Goal: Transaction & Acquisition: Purchase product/service

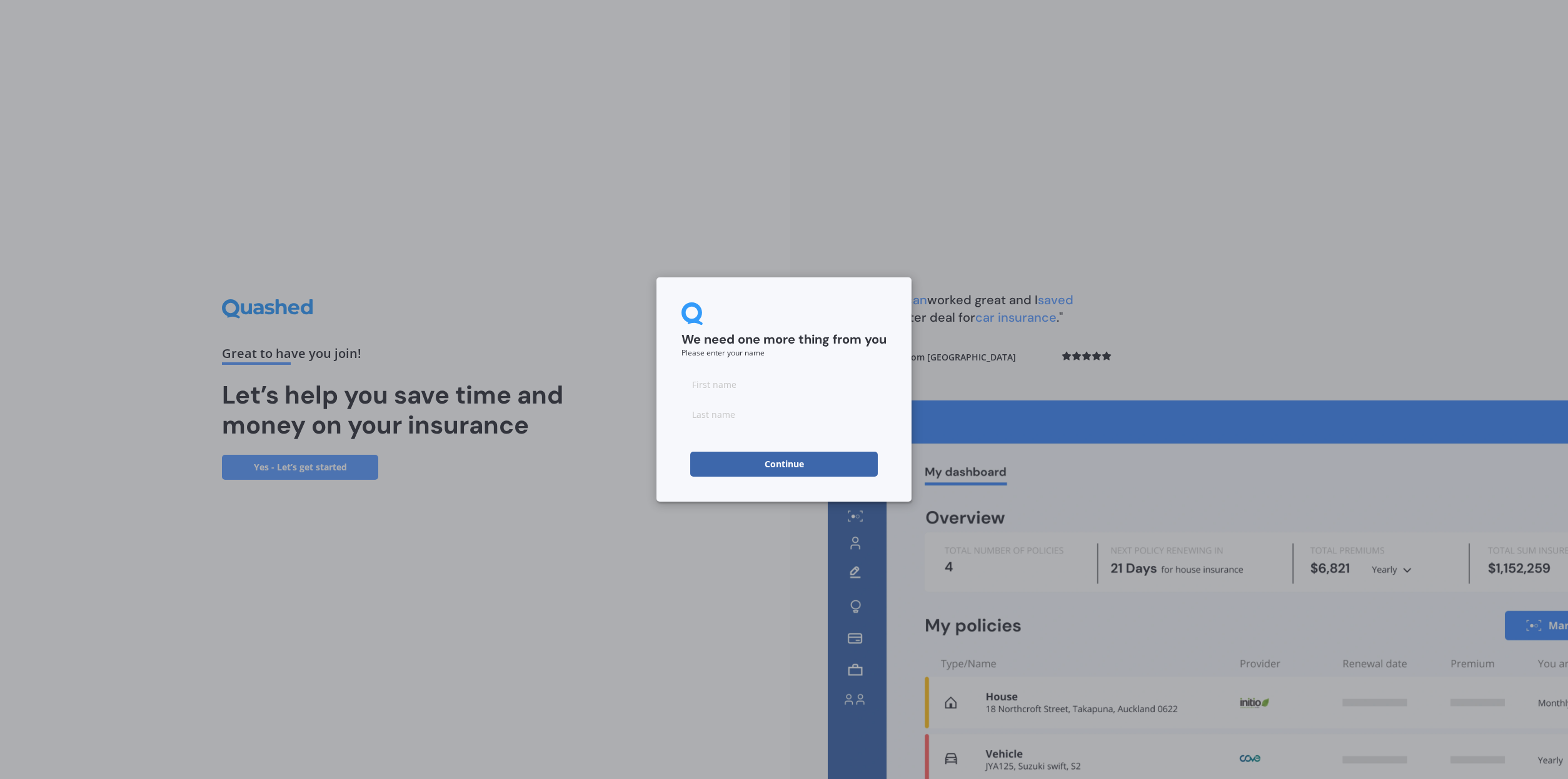
click at [802, 393] on input at bounding box center [784, 384] width 205 height 25
type input "[PERSON_NAME]"
click at [750, 459] on button "Continue" at bounding box center [784, 464] width 188 height 25
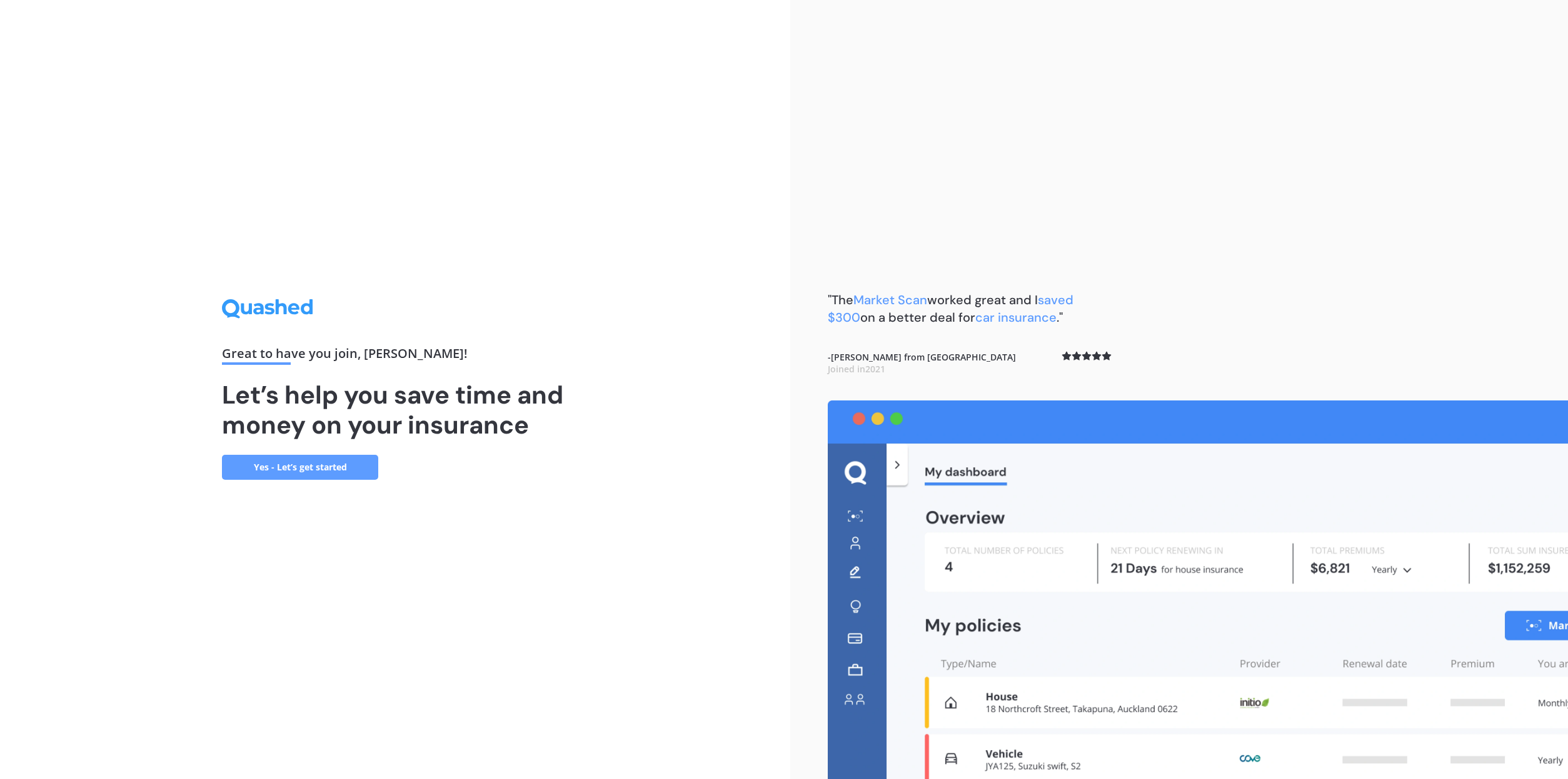
click at [330, 470] on link "Yes - Let’s get started" at bounding box center [300, 467] width 157 height 25
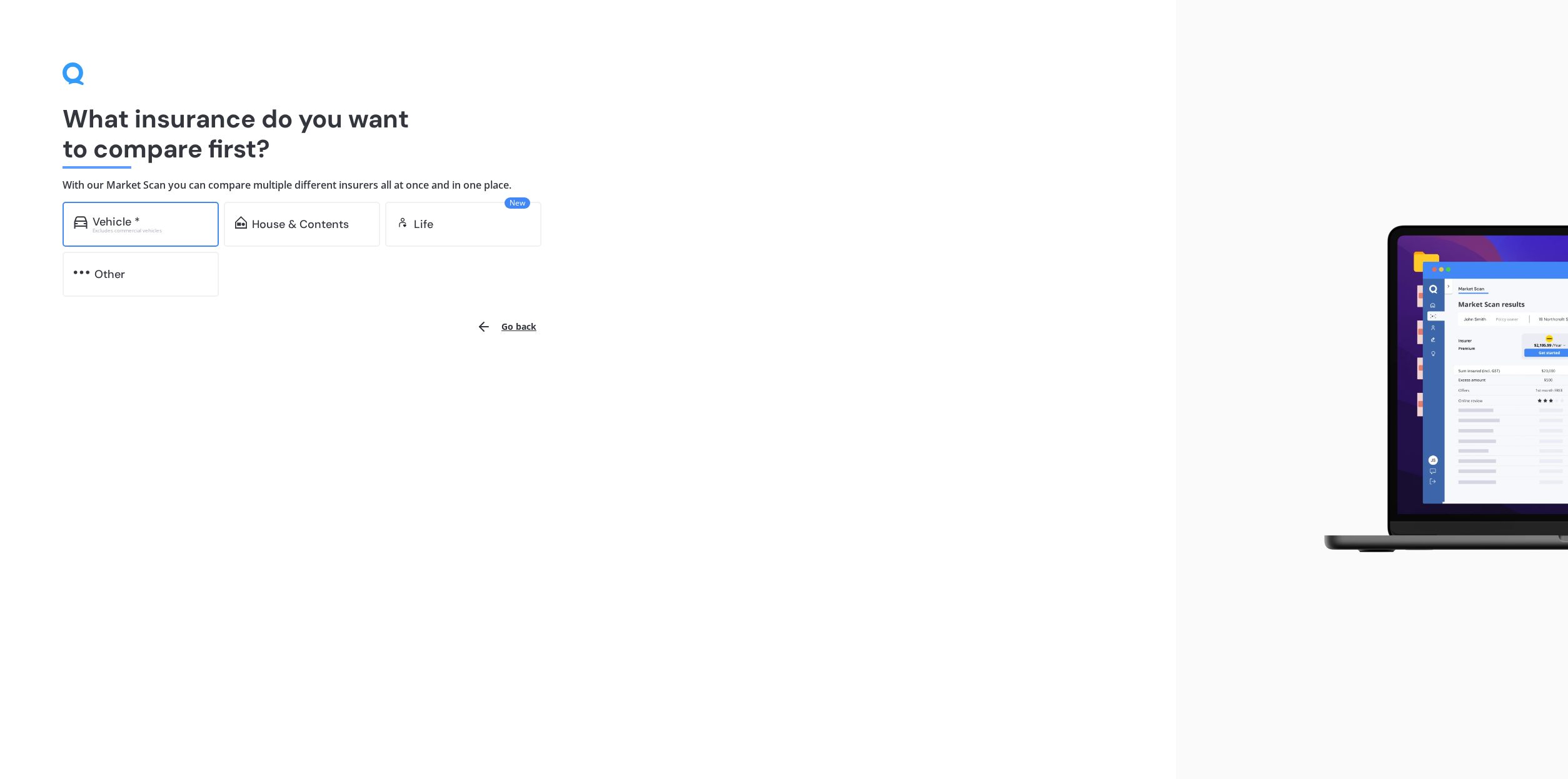
click at [161, 240] on div "Vehicle * Excludes commercial vehicles" at bounding box center [140, 224] width 157 height 45
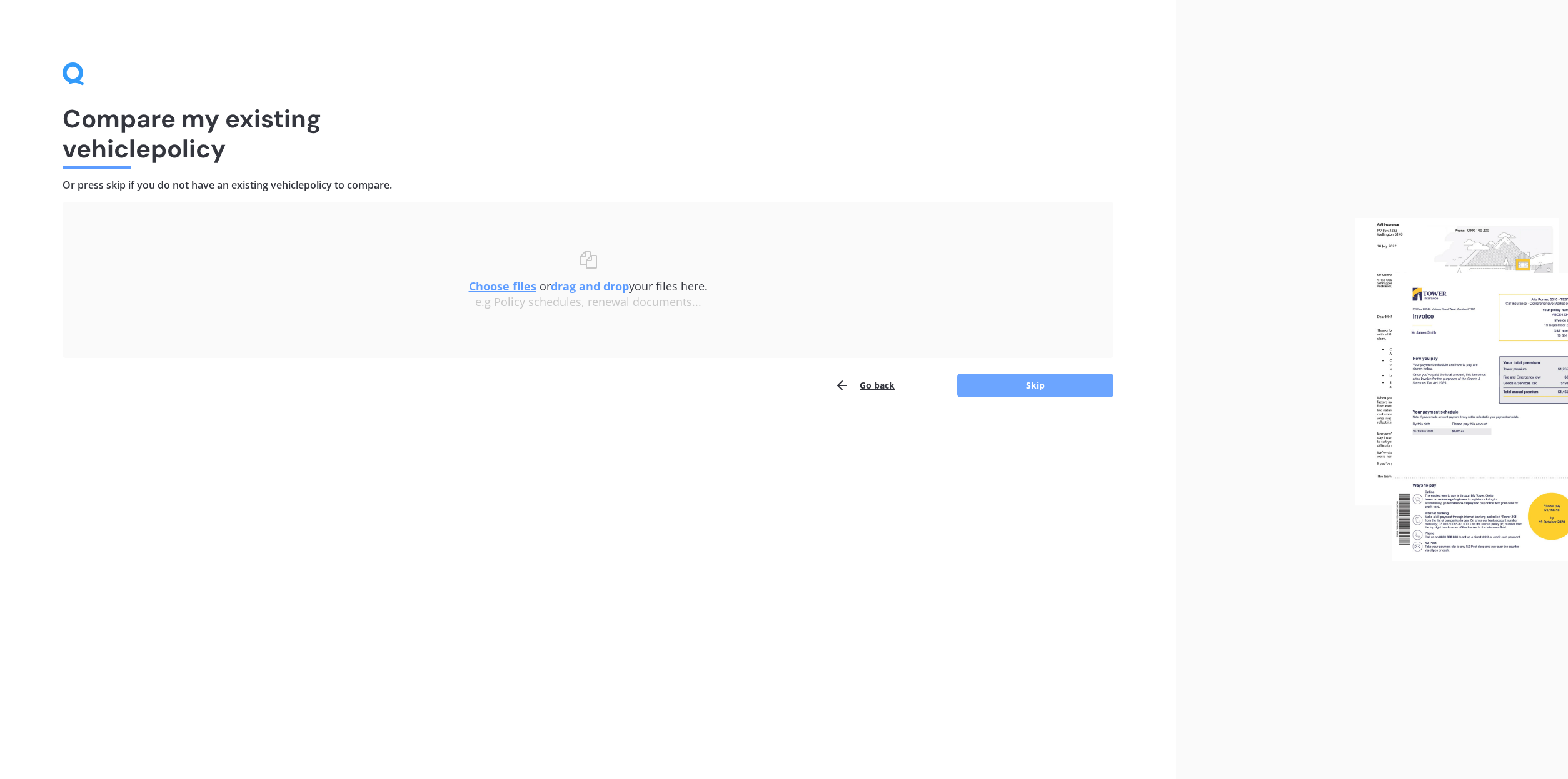
click at [989, 385] on button "Skip" at bounding box center [1035, 385] width 157 height 23
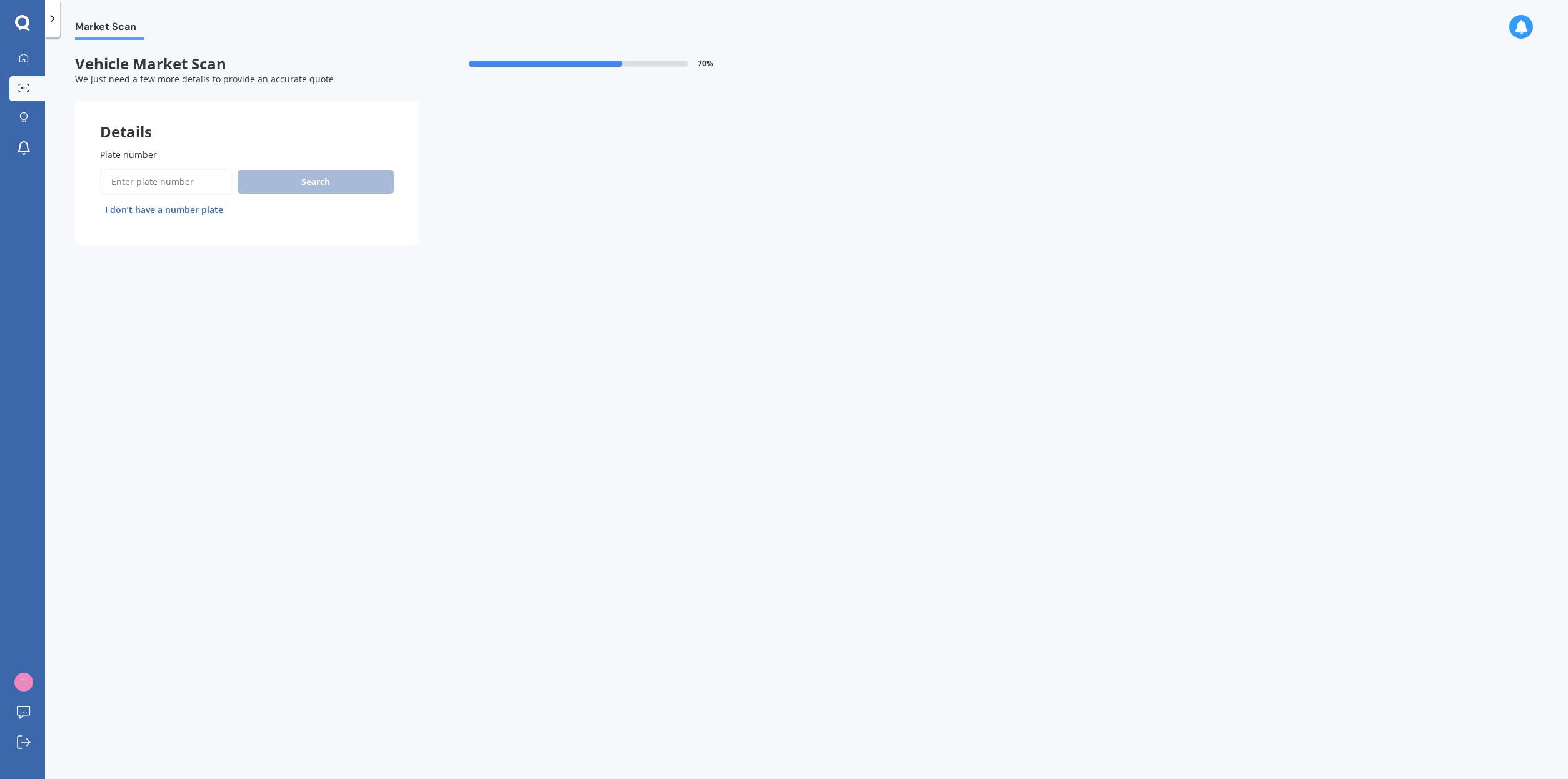
click at [208, 184] on input "Plate number" at bounding box center [166, 182] width 132 height 26
type input "EWH63"
click at [302, 182] on button "Search" at bounding box center [316, 182] width 157 height 23
select select "NISSAN"
select select "MARCH"
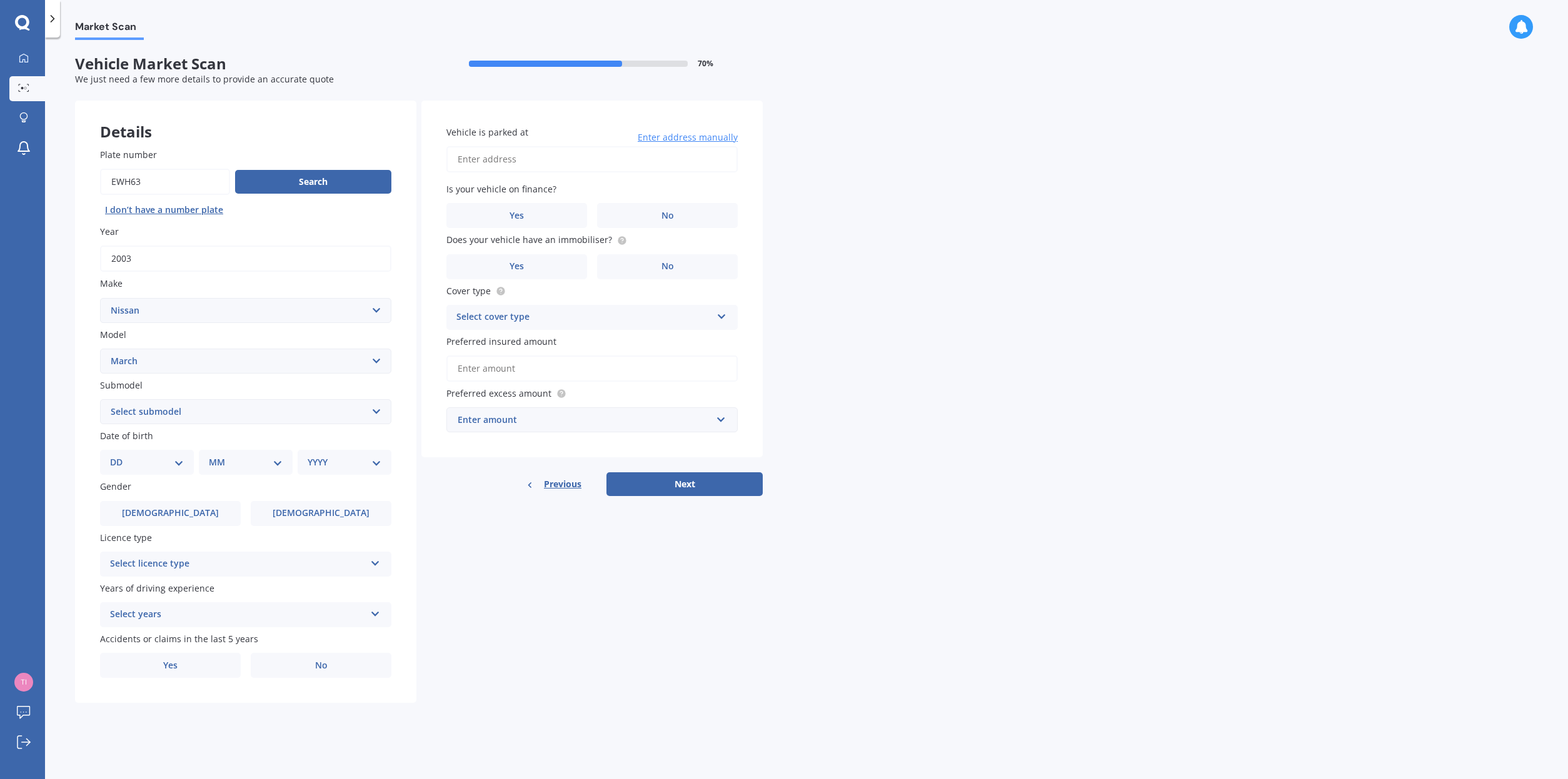
click at [214, 412] on select "Select submodel (All)" at bounding box center [246, 412] width 291 height 25
click at [182, 515] on label "[DEMOGRAPHIC_DATA]" at bounding box center [170, 514] width 141 height 25
click at [0, 0] on input "[DEMOGRAPHIC_DATA]" at bounding box center [0, 0] width 0 height 0
click at [173, 459] on select "DD 01 02 03 04 05 06 07 08 09 10 11 12 13 14 15 16 17 18 19 20 21 22 23 24 25 2…" at bounding box center [146, 463] width 74 height 14
select select "01"
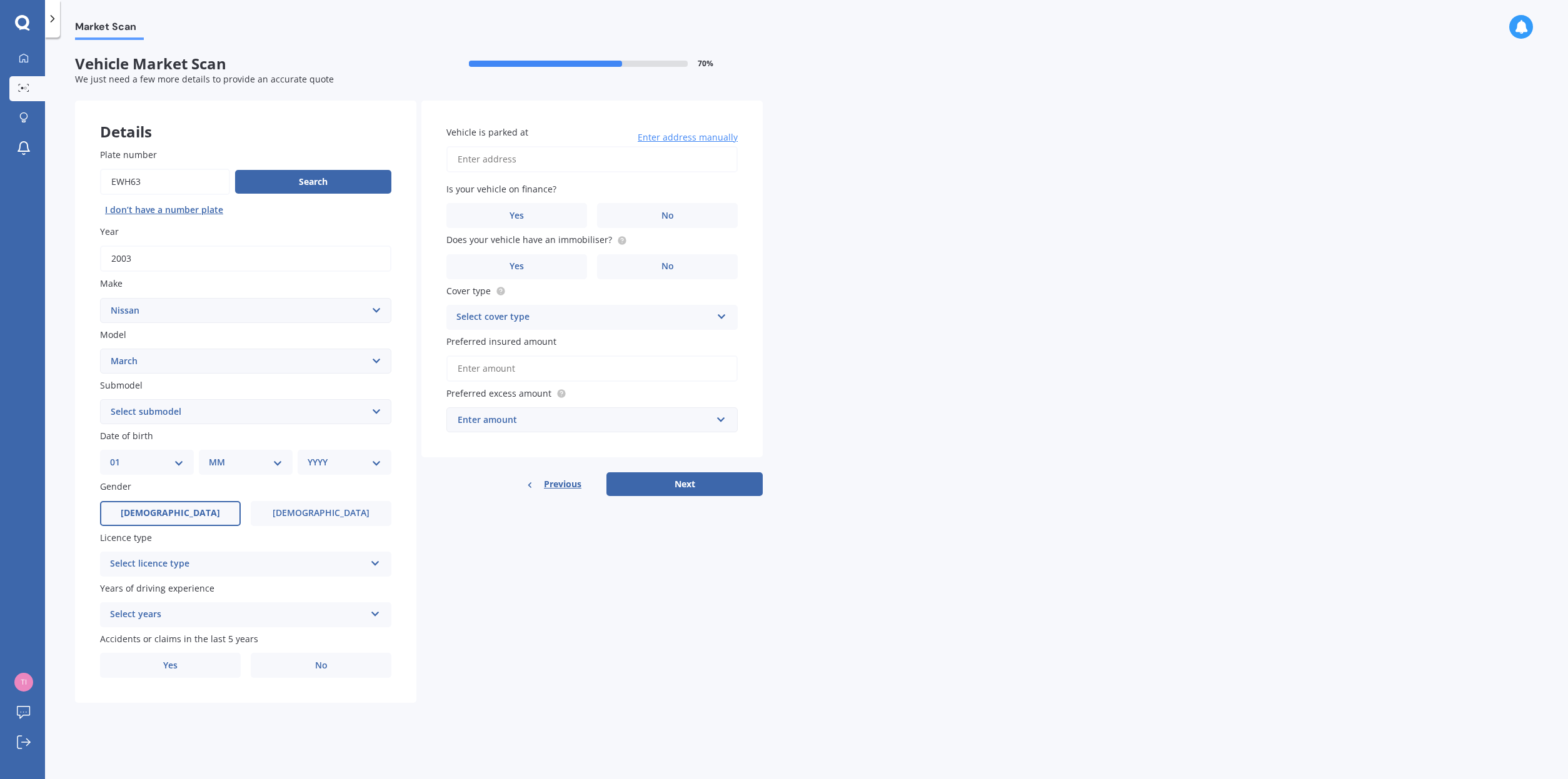
click at [238, 456] on select "MM 01 02 03 04 05 06 07 08 09 10 11 12" at bounding box center [245, 463] width 74 height 14
select select "02"
click at [336, 466] on select "YYYY 2025 2024 2023 2022 2021 2020 2019 2018 2017 2016 2015 2014 2013 2012 2011…" at bounding box center [342, 463] width 69 height 14
select select "1977"
click at [278, 569] on div "Select licence type" at bounding box center [237, 564] width 255 height 15
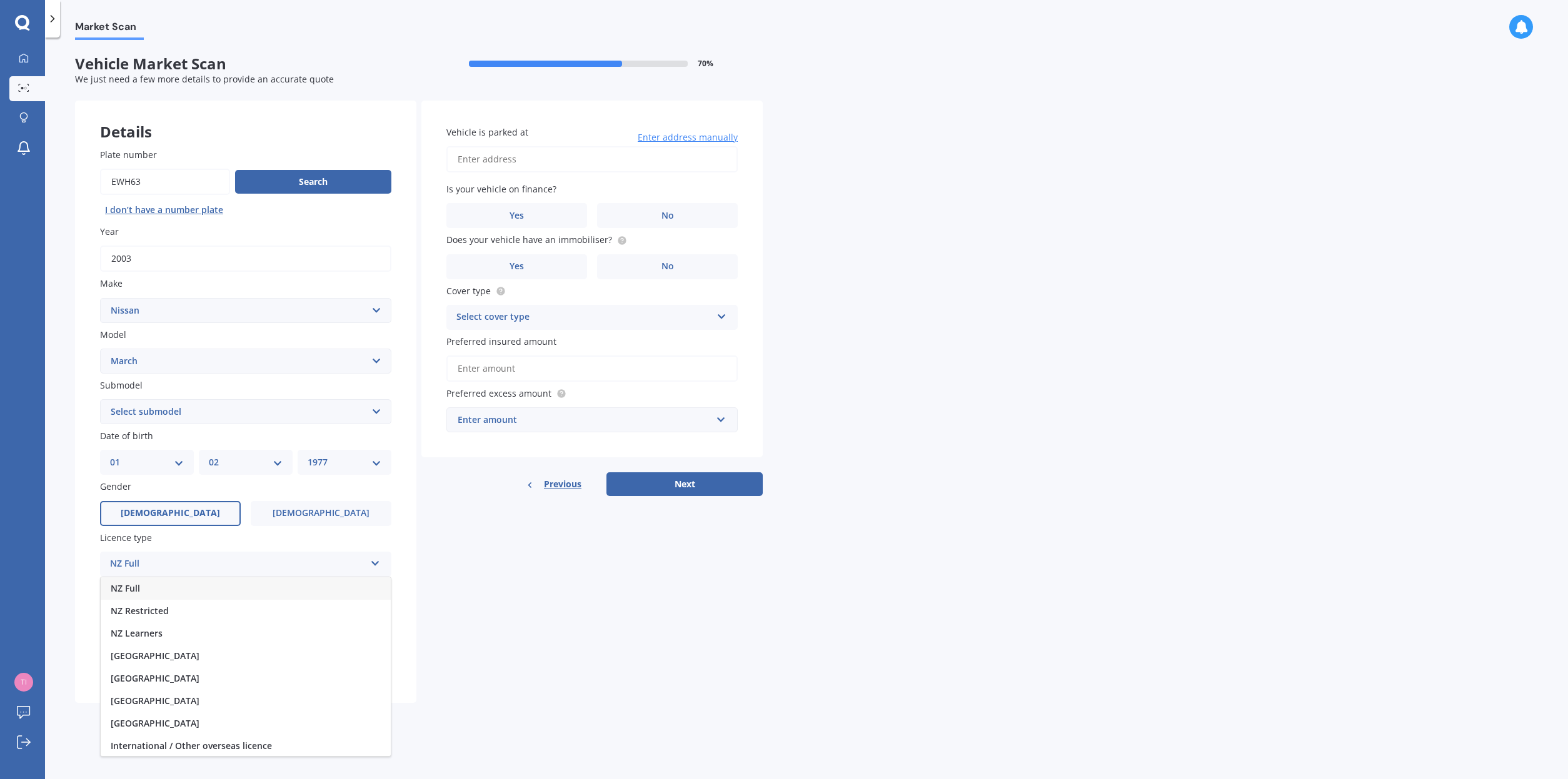
click at [273, 580] on div "NZ Full" at bounding box center [245, 589] width 290 height 22
click at [290, 612] on div "Select years" at bounding box center [237, 615] width 255 height 15
click at [260, 635] on div "5 or more years" at bounding box center [245, 639] width 290 height 22
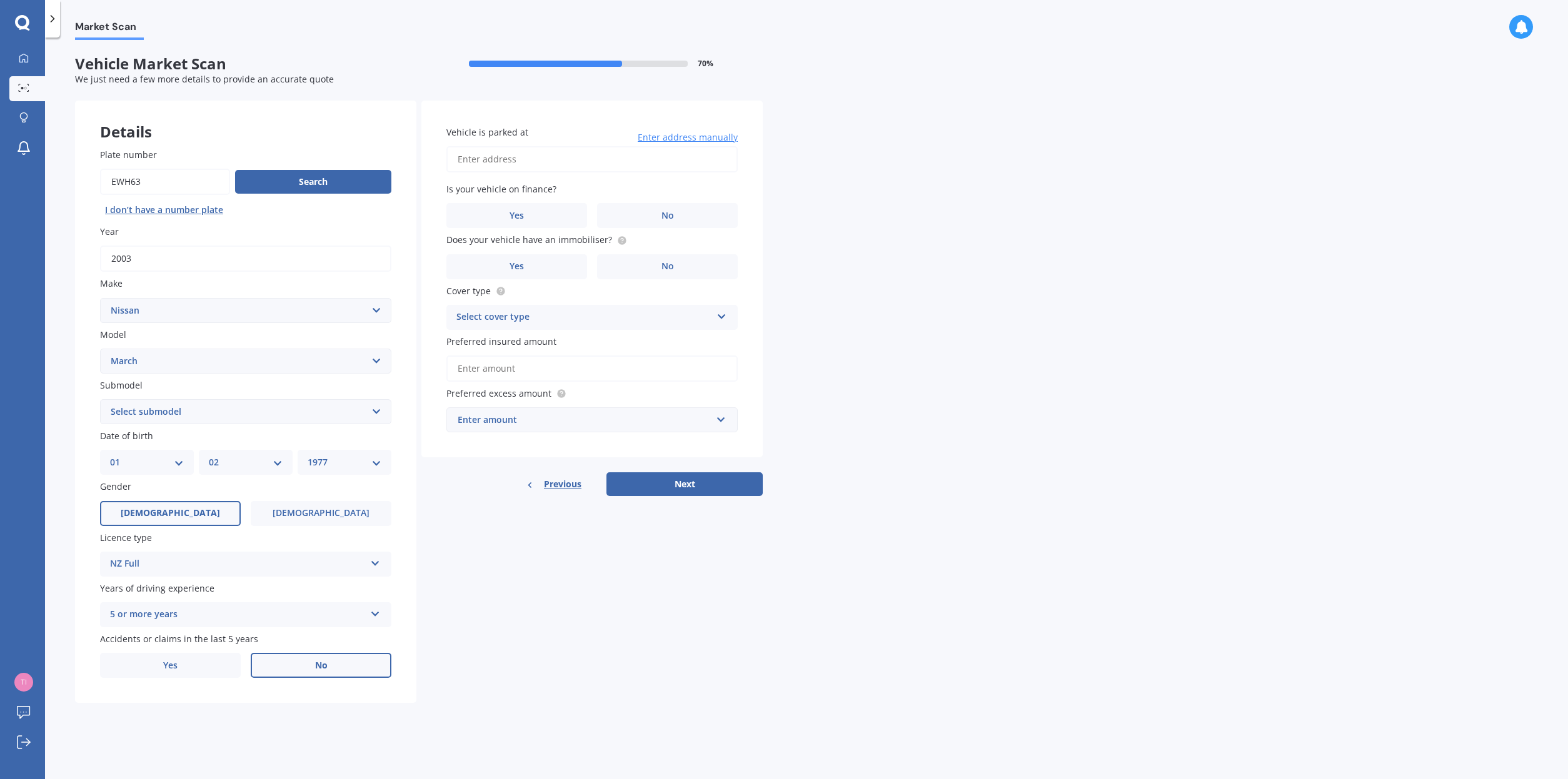
click at [320, 668] on span "No" at bounding box center [321, 666] width 12 height 10
click at [0, 0] on input "No" at bounding box center [0, 0] width 0 height 0
click at [506, 166] on input "Vehicle is parked at" at bounding box center [592, 159] width 291 height 26
type input "[STREET_ADDRESS][PERSON_NAME]"
click at [635, 216] on label "No" at bounding box center [667, 215] width 141 height 25
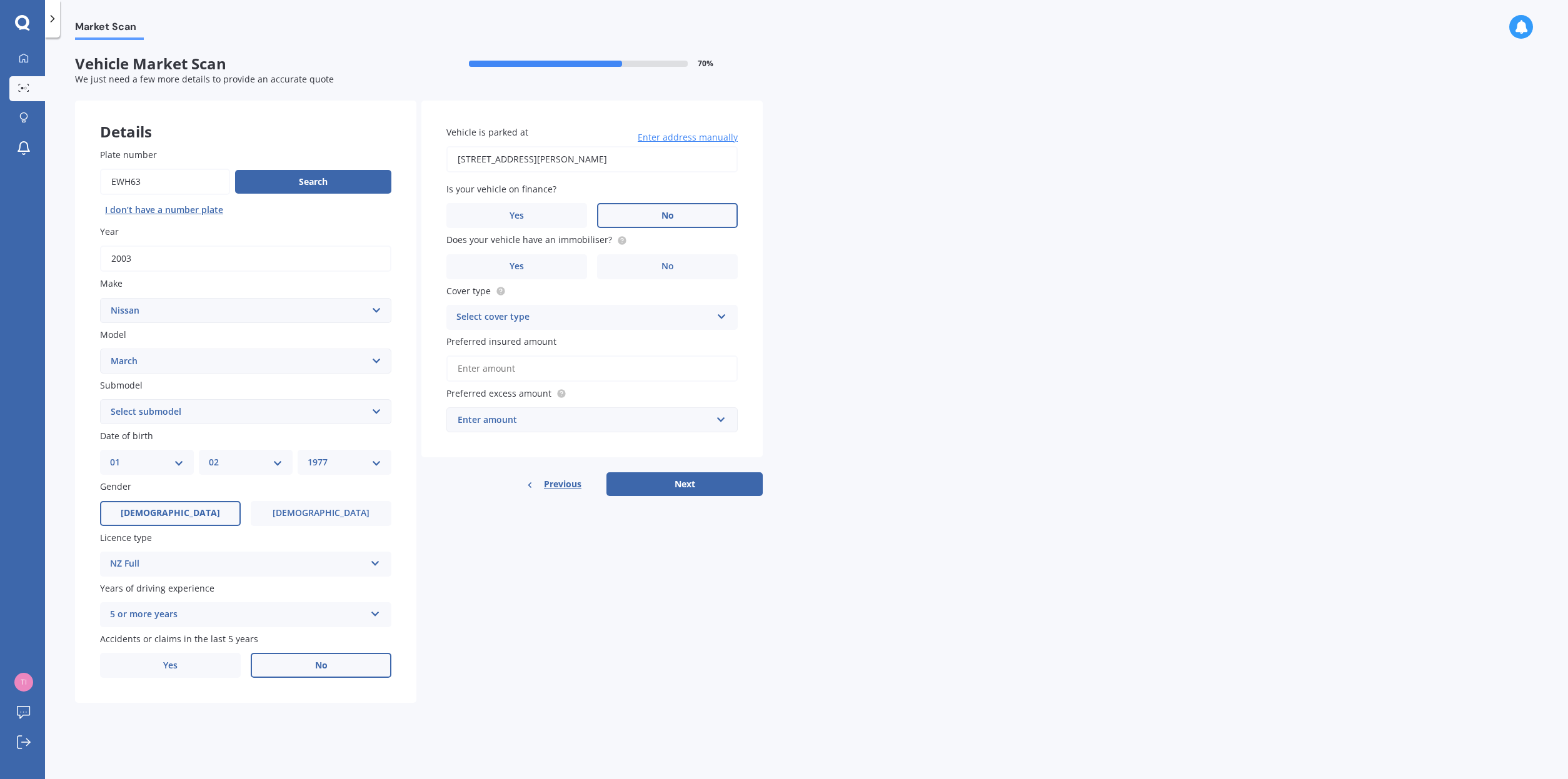
click at [0, 0] on input "No" at bounding box center [0, 0] width 0 height 0
click at [615, 269] on label "No" at bounding box center [667, 266] width 141 height 25
click at [0, 0] on input "No" at bounding box center [0, 0] width 0 height 0
click at [598, 316] on div "Select cover type" at bounding box center [584, 317] width 255 height 15
click at [607, 344] on div "Comprehensive" at bounding box center [592, 342] width 290 height 22
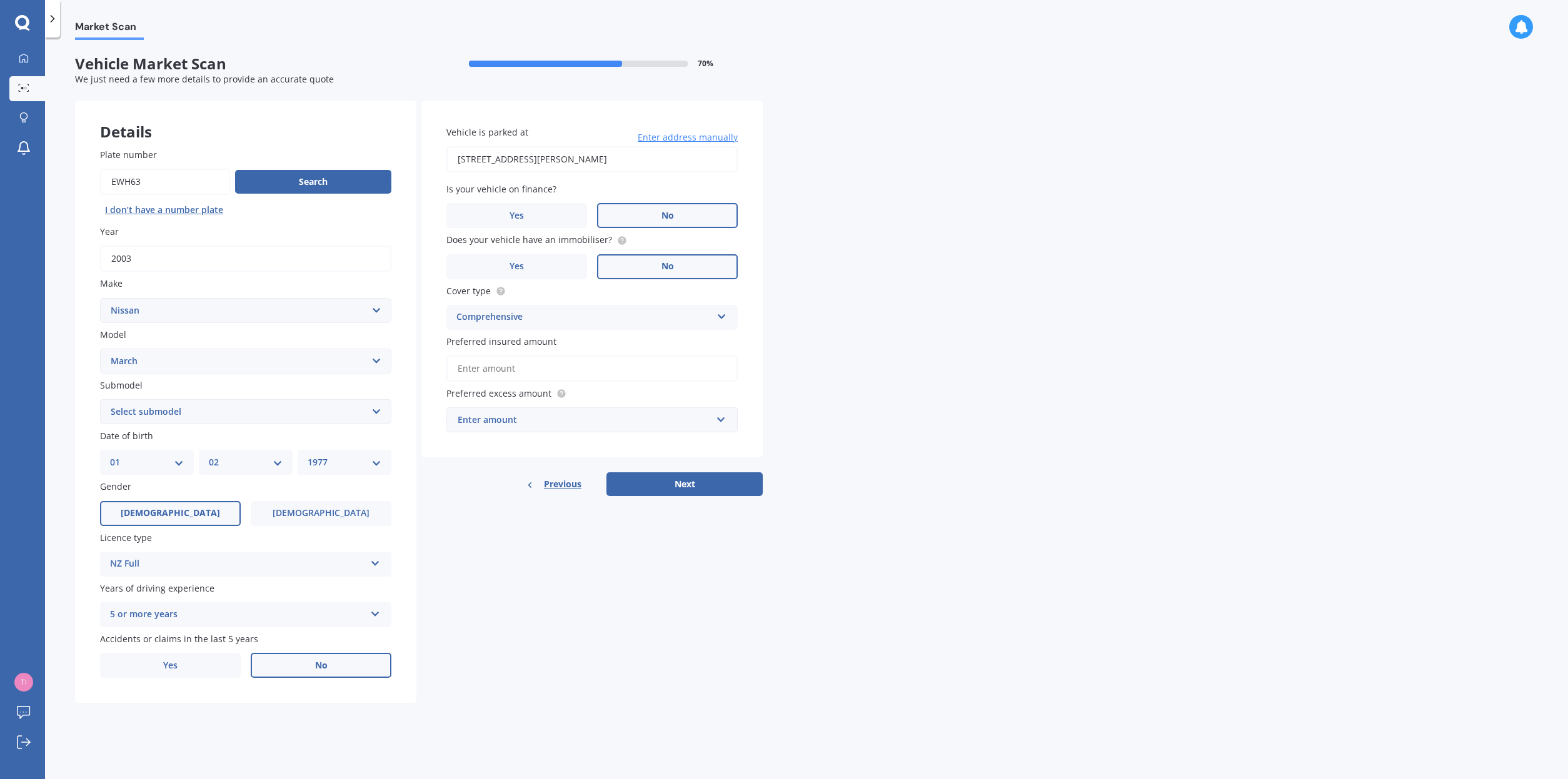
click at [593, 366] on input "Preferred insured amount" at bounding box center [592, 368] width 291 height 26
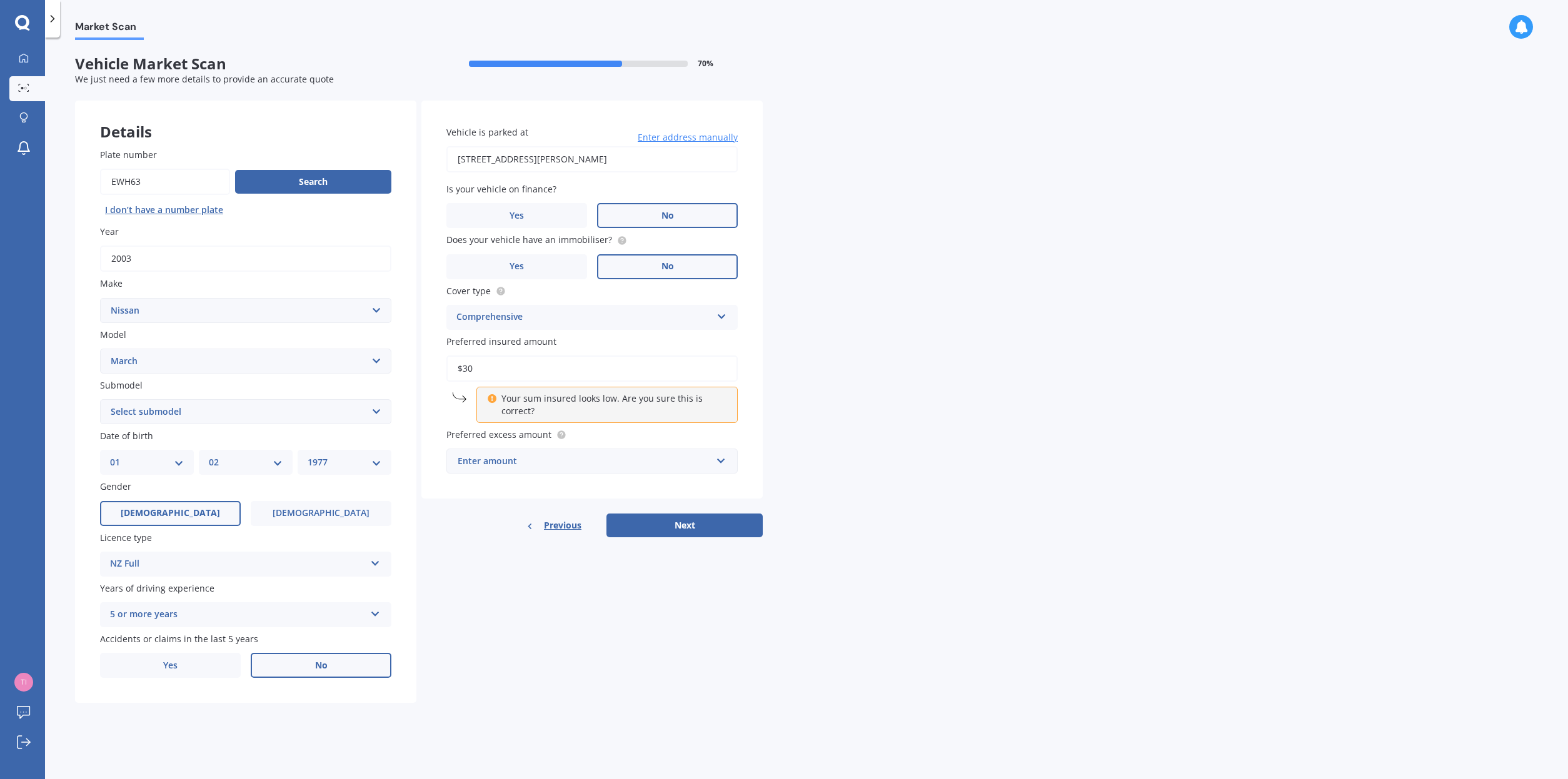
type input "$3"
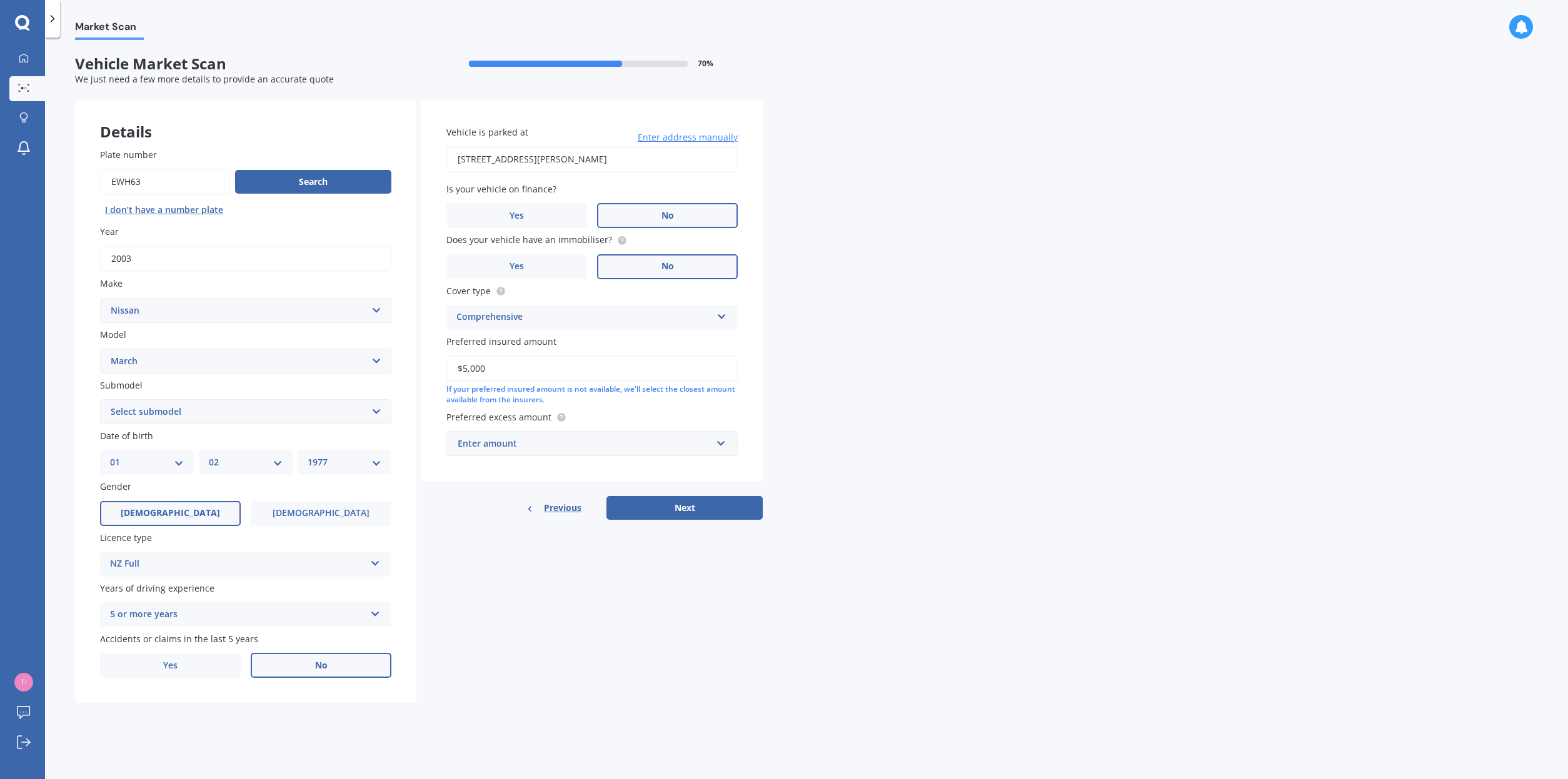
click at [517, 375] on input "$5,000" at bounding box center [592, 368] width 291 height 26
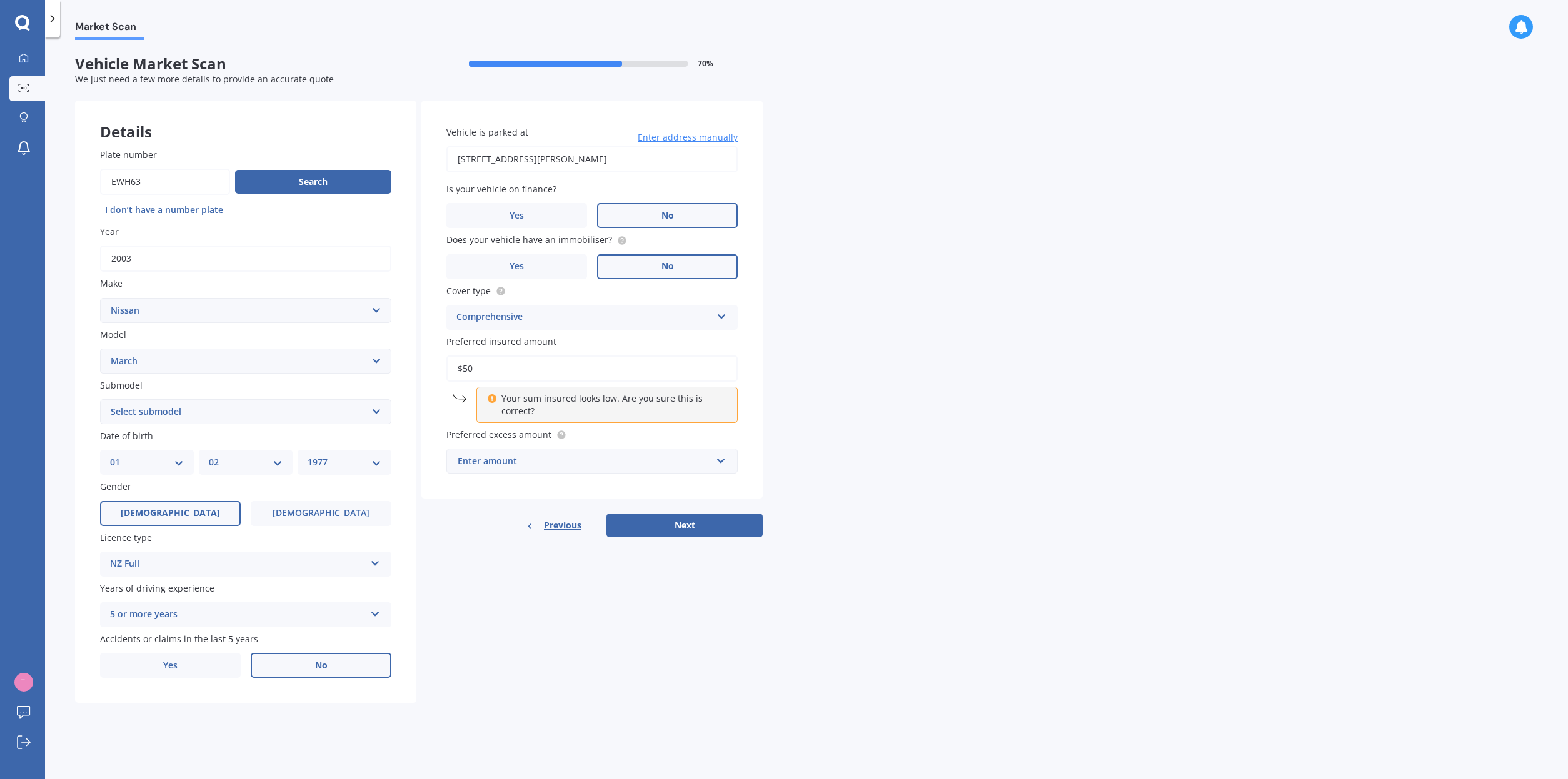
type input "$5"
type input "$4"
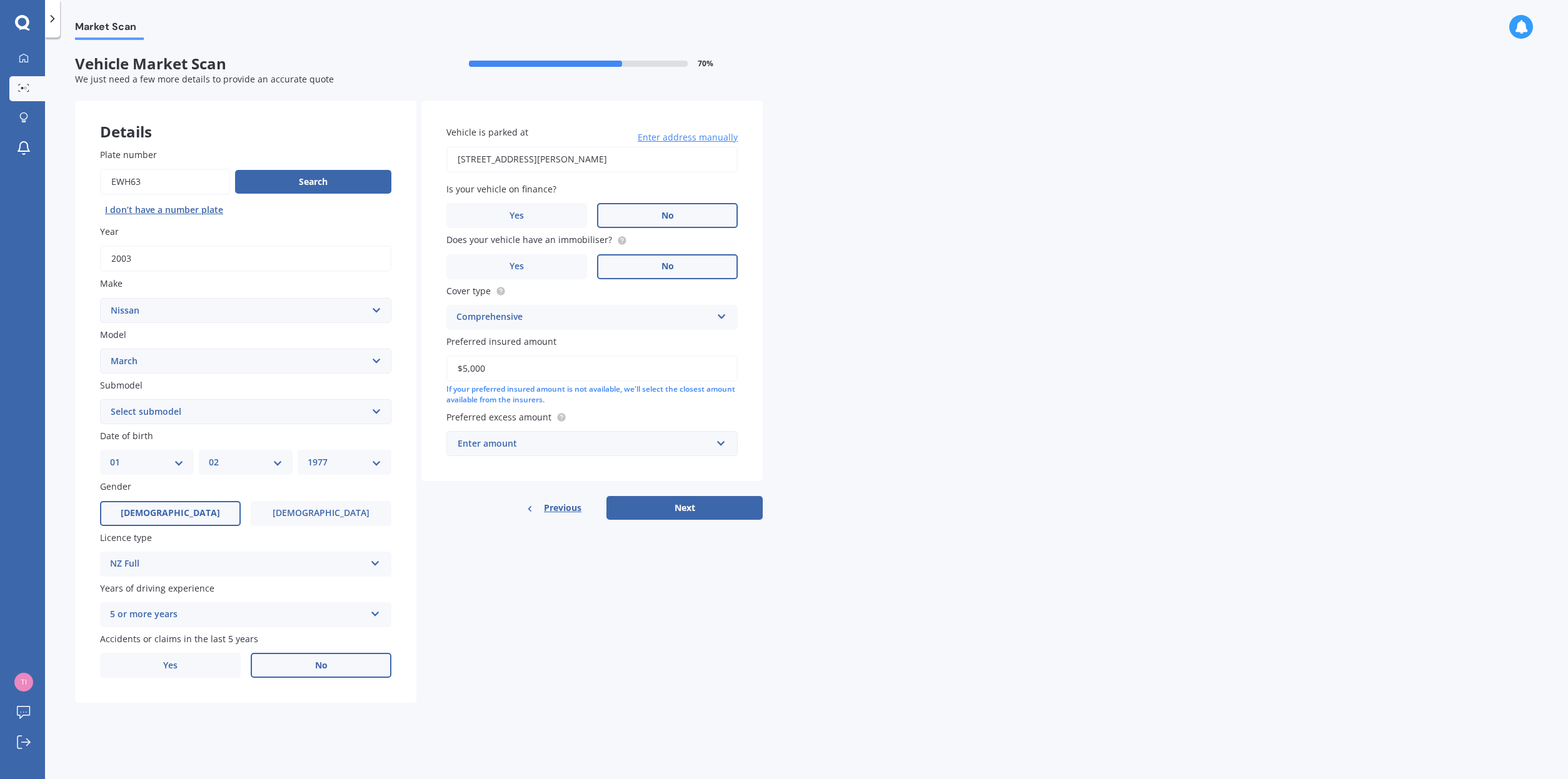
type input "$5,000"
click at [652, 446] on div "Enter amount" at bounding box center [584, 444] width 253 height 14
click at [643, 521] on div "$500" at bounding box center [592, 513] width 290 height 23
click at [856, 466] on div "Market Scan Vehicle Market Scan 70 % We just need a few more details to provide…" at bounding box center [806, 411] width 1523 height 742
click at [681, 519] on button "Next" at bounding box center [684, 521] width 157 height 23
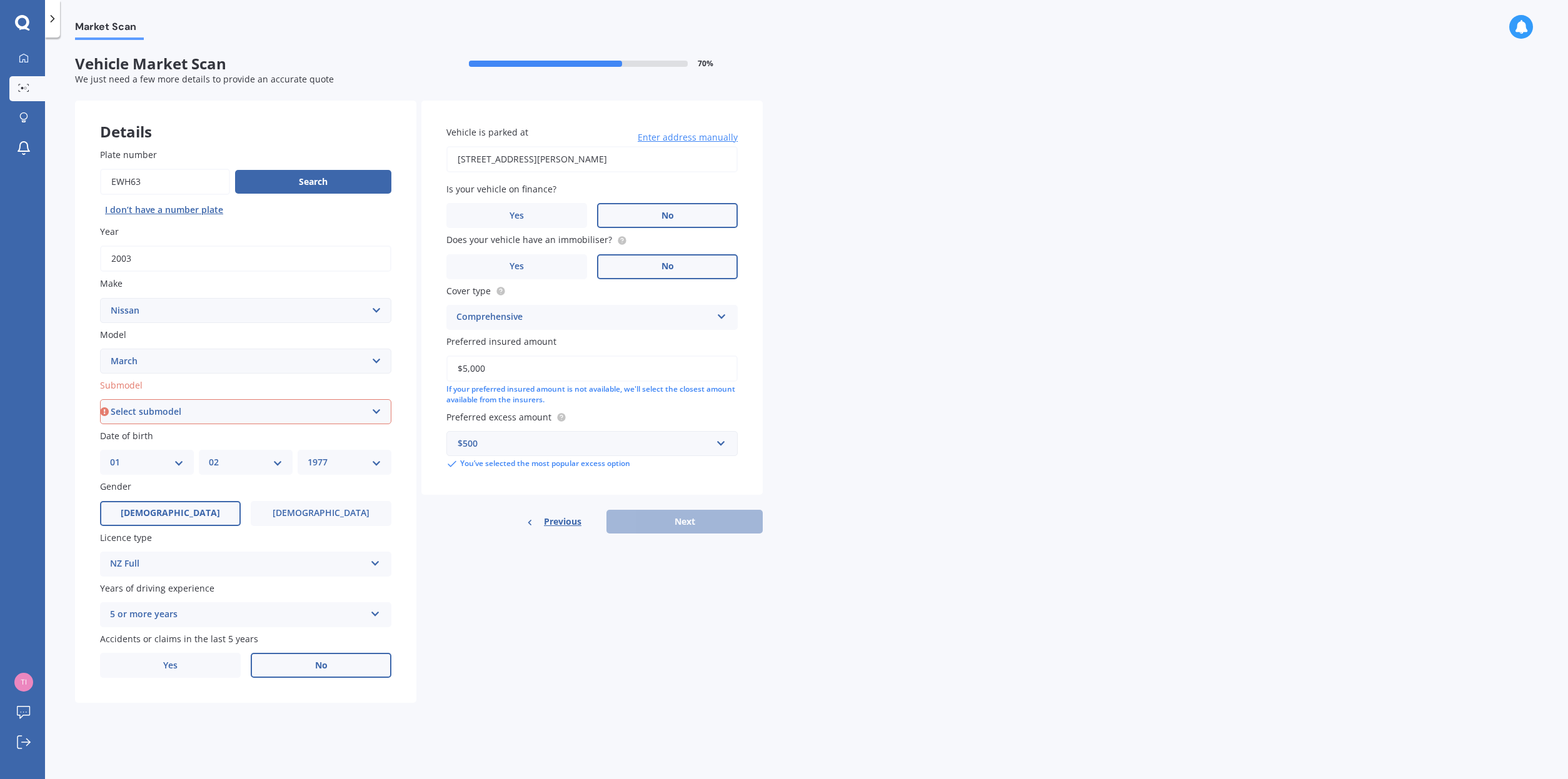
click at [312, 418] on select "Select submodel (All)" at bounding box center [246, 412] width 291 height 25
select select "(ALL)"
click at [705, 525] on button "Next" at bounding box center [684, 521] width 157 height 23
select select "01"
select select "02"
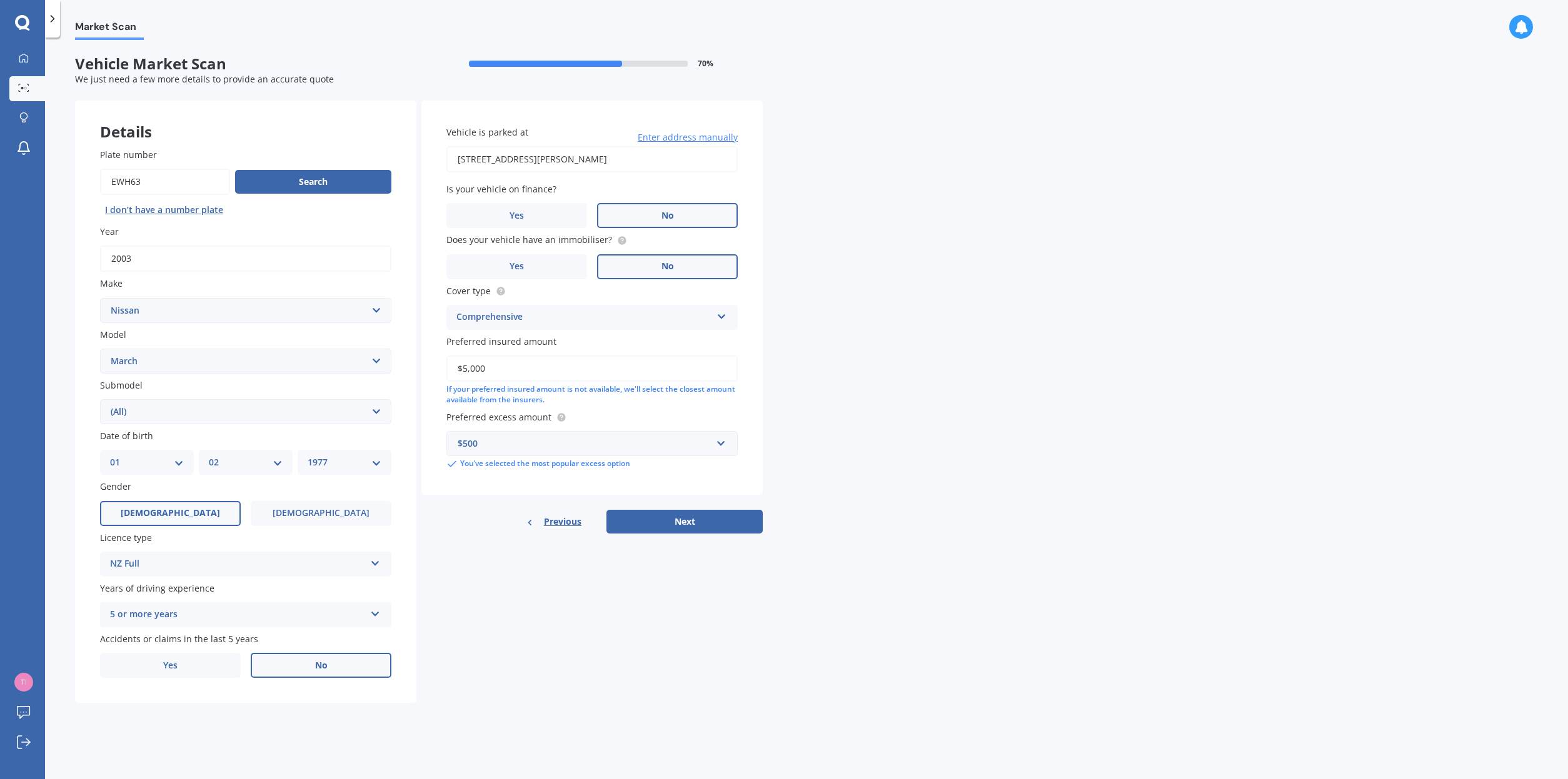
select select "1977"
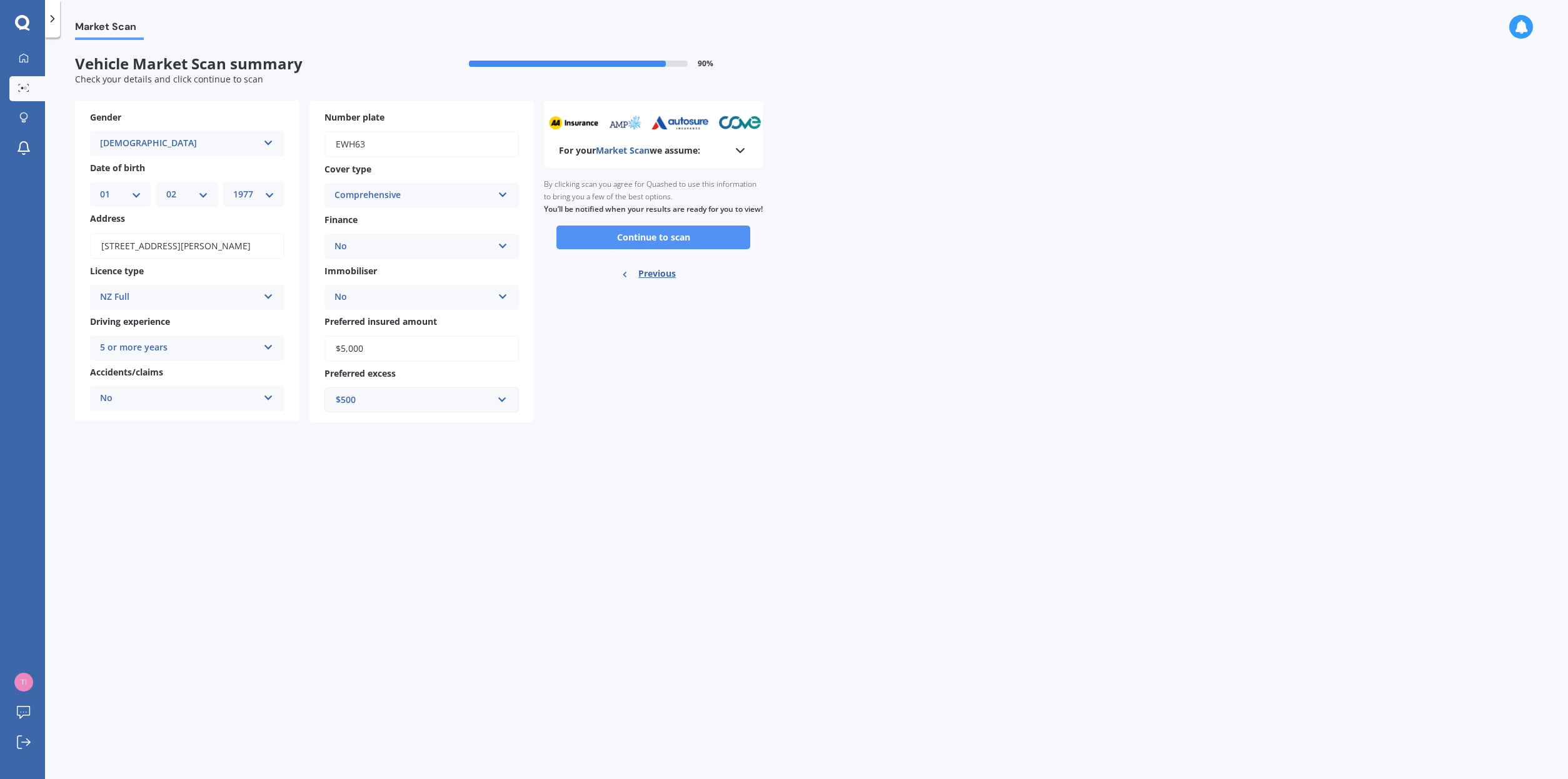
click at [644, 249] on button "Continue to scan" at bounding box center [653, 237] width 194 height 23
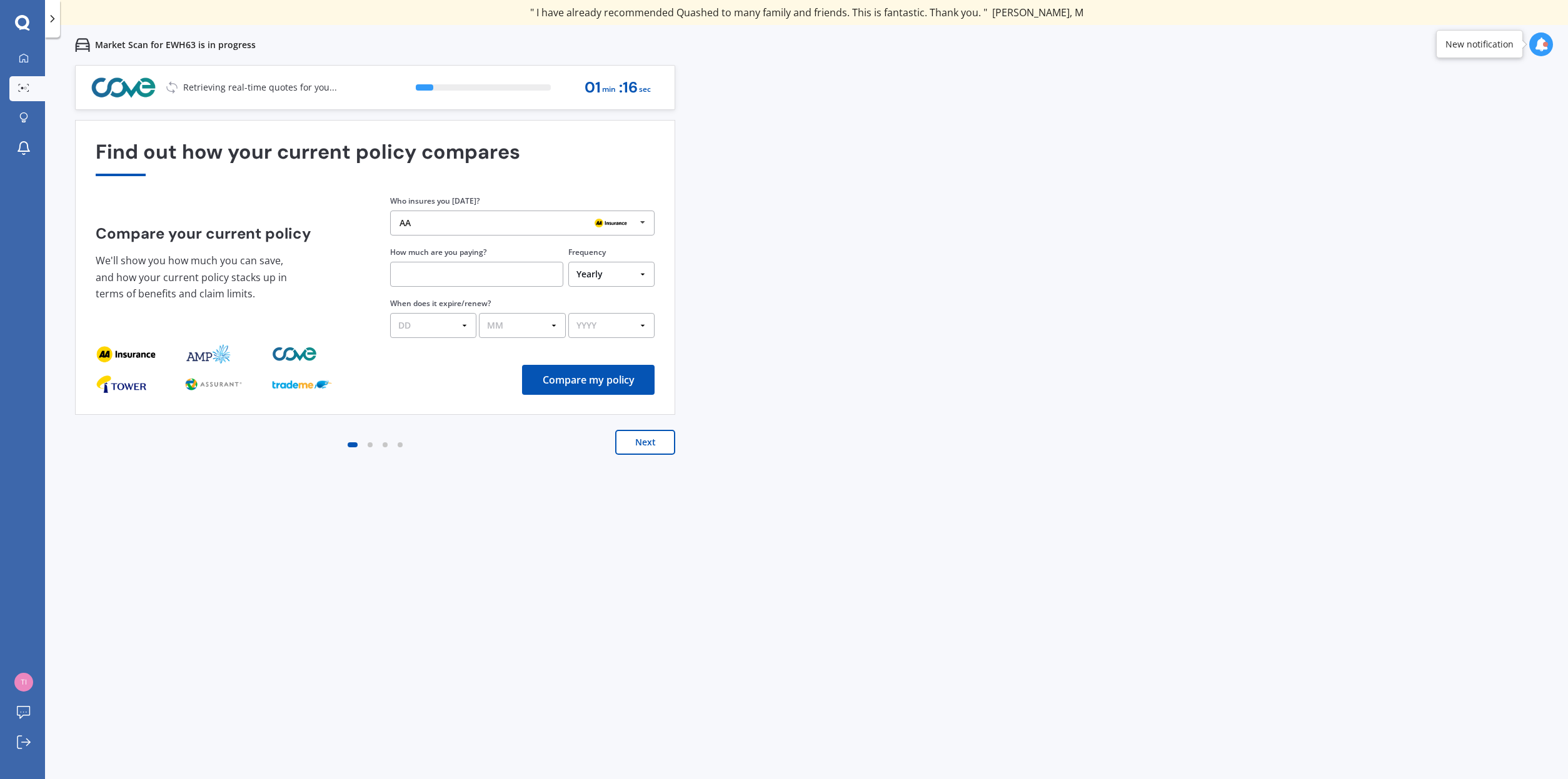
click at [637, 448] on button "Next" at bounding box center [644, 442] width 60 height 25
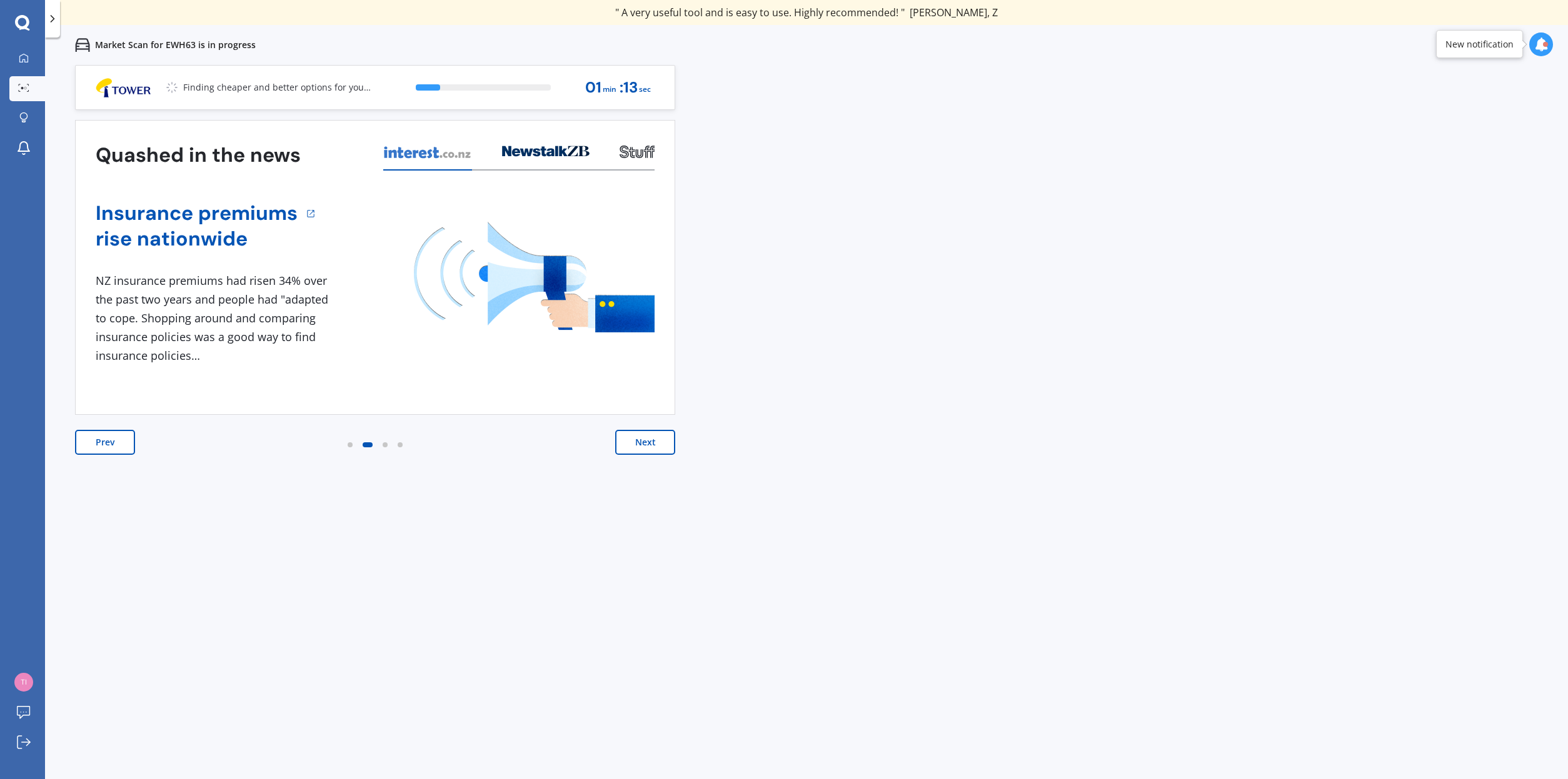
click at [649, 444] on button "Next" at bounding box center [644, 442] width 60 height 25
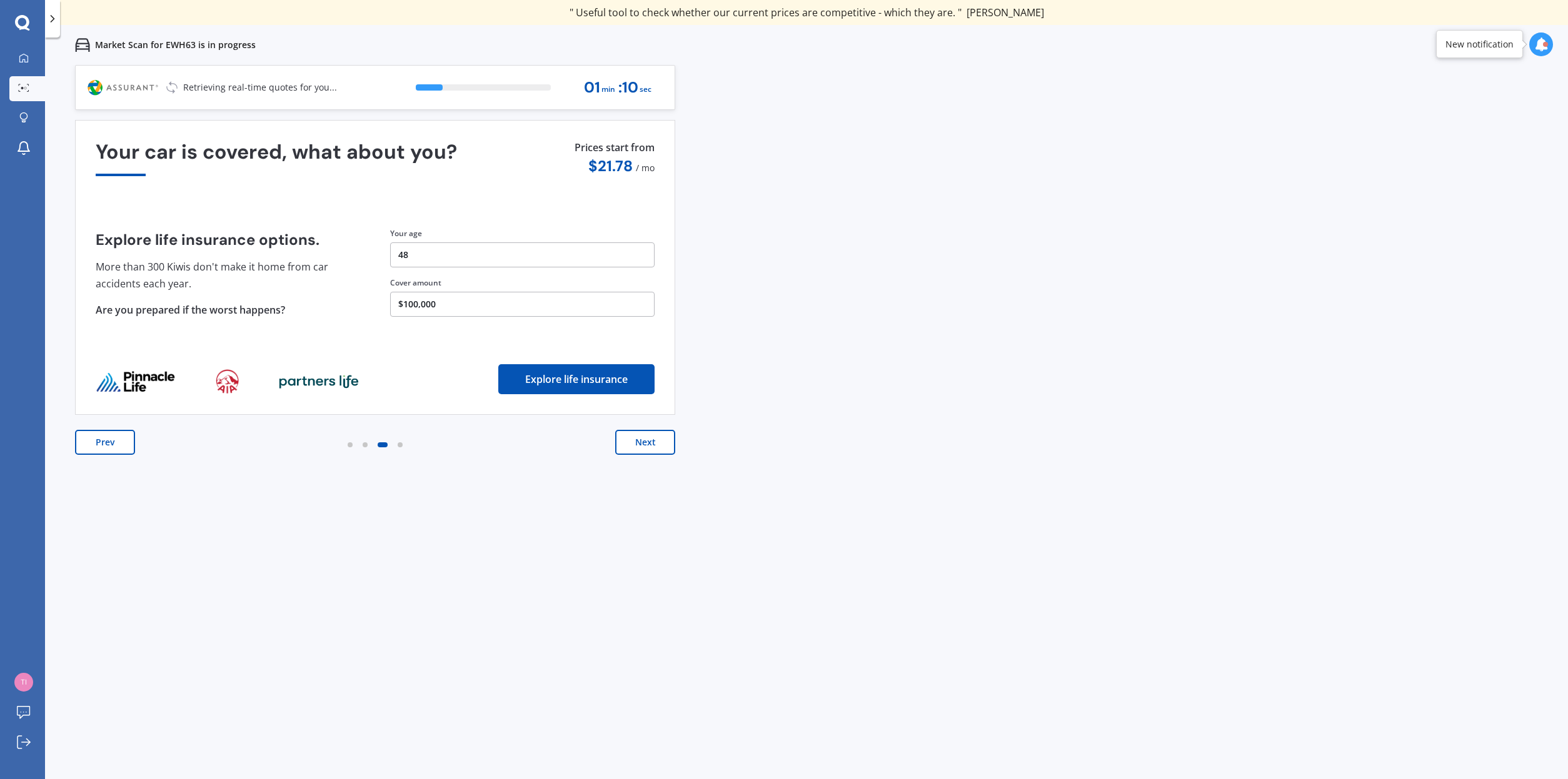
click at [649, 443] on button "Next" at bounding box center [644, 442] width 60 height 25
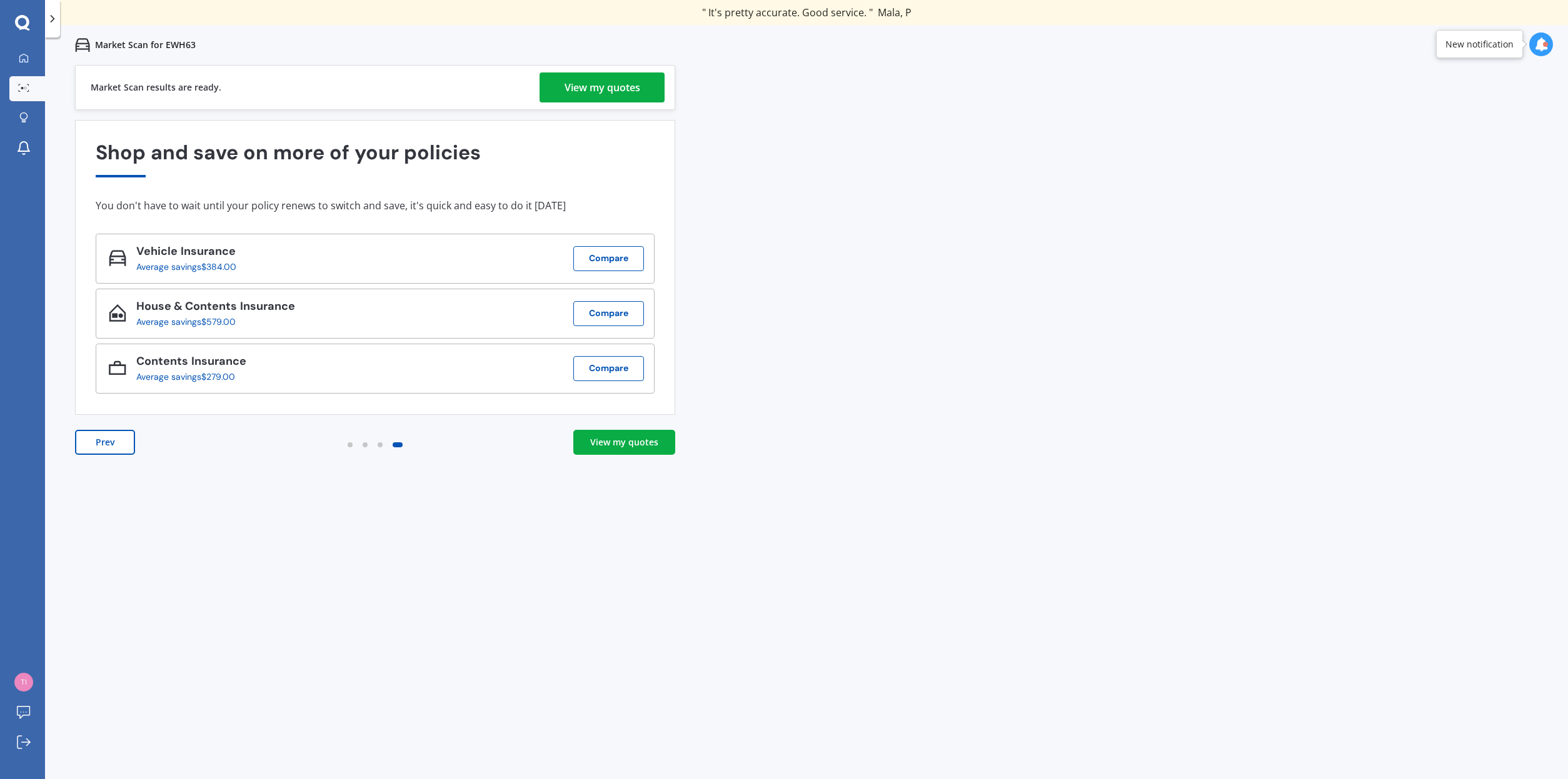
click at [583, 88] on div "View my quotes" at bounding box center [602, 87] width 75 height 30
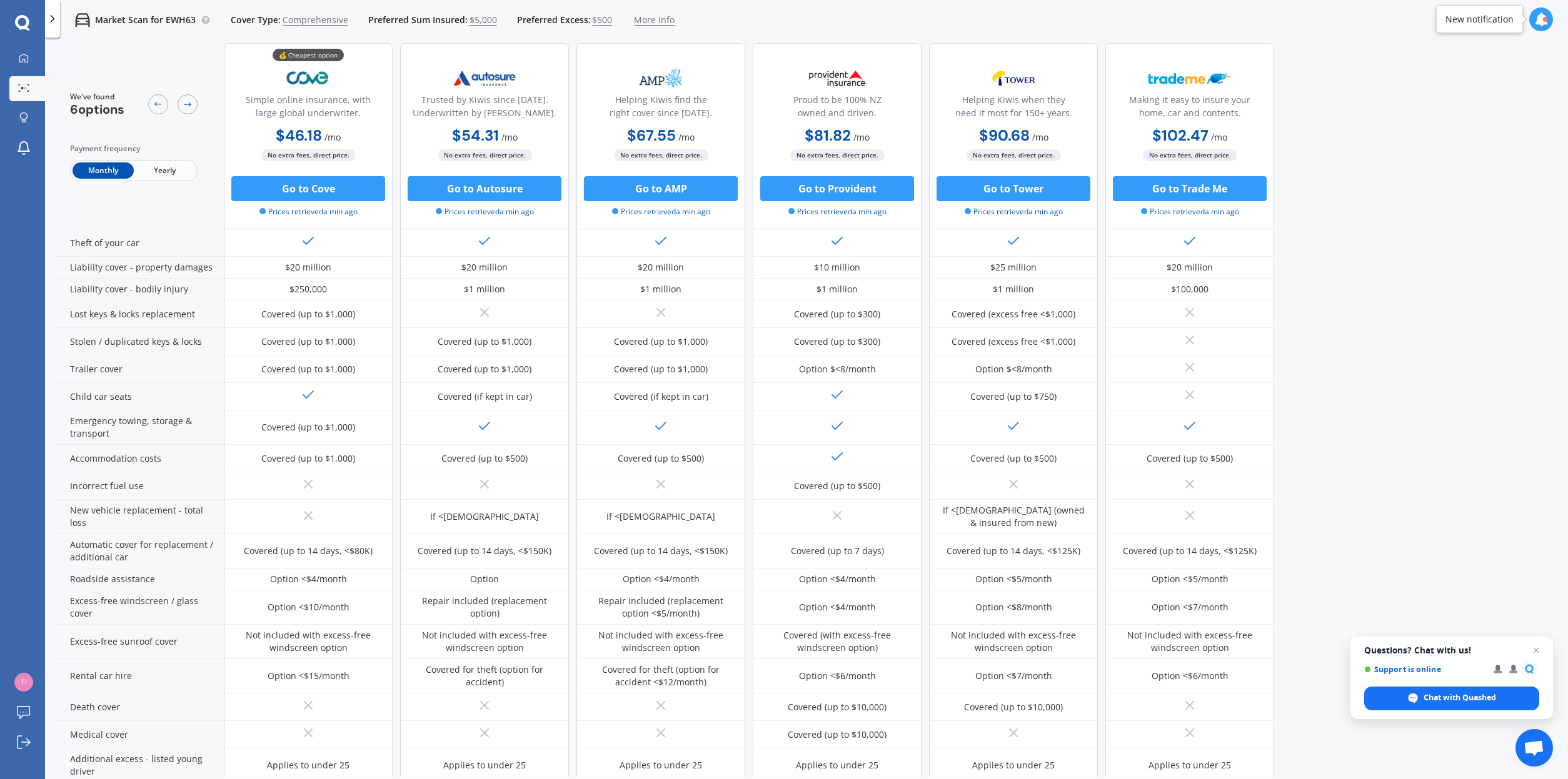
scroll to position [111, 0]
click at [172, 168] on span "Yearly" at bounding box center [164, 170] width 61 height 16
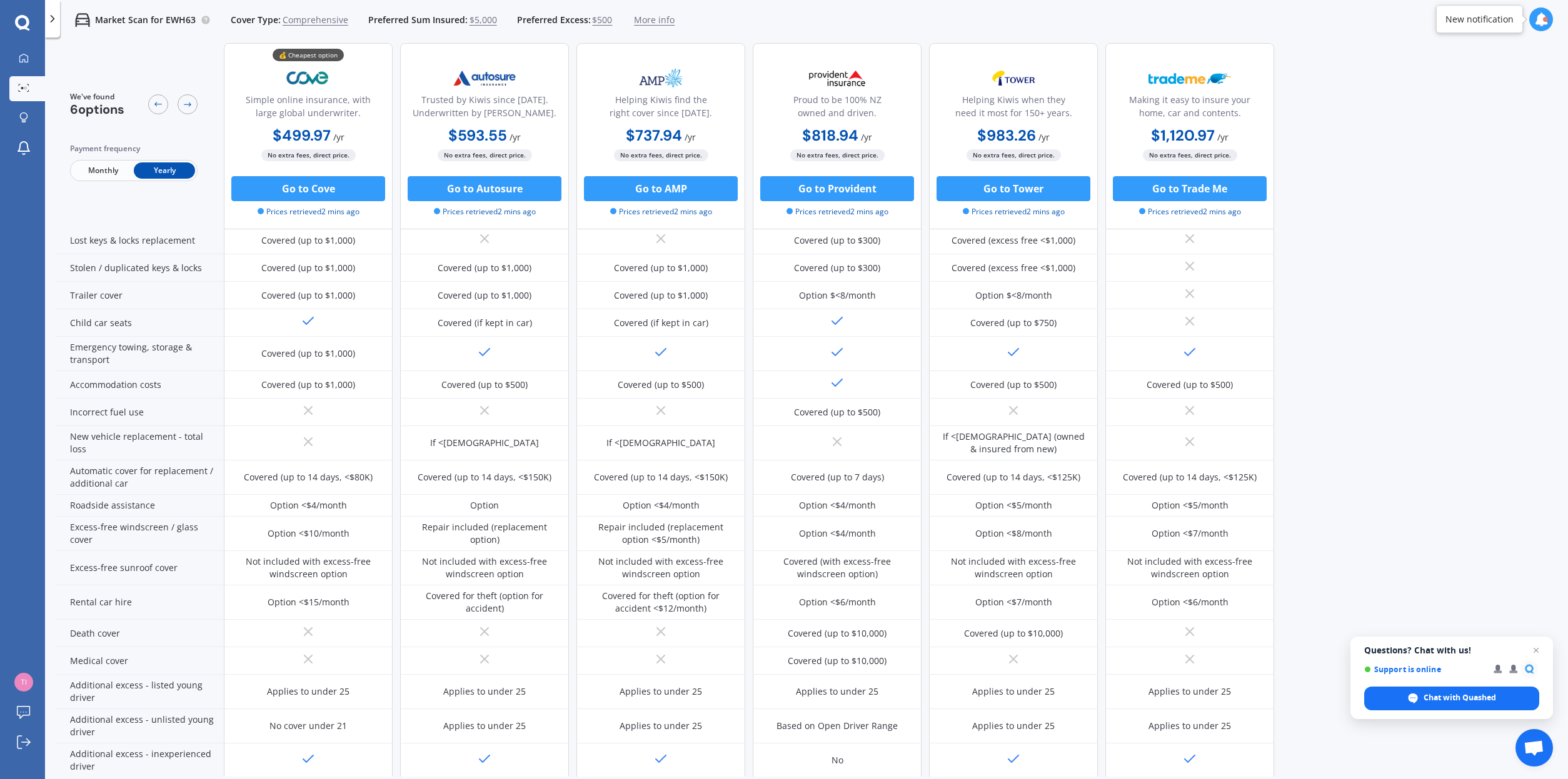
scroll to position [0, 0]
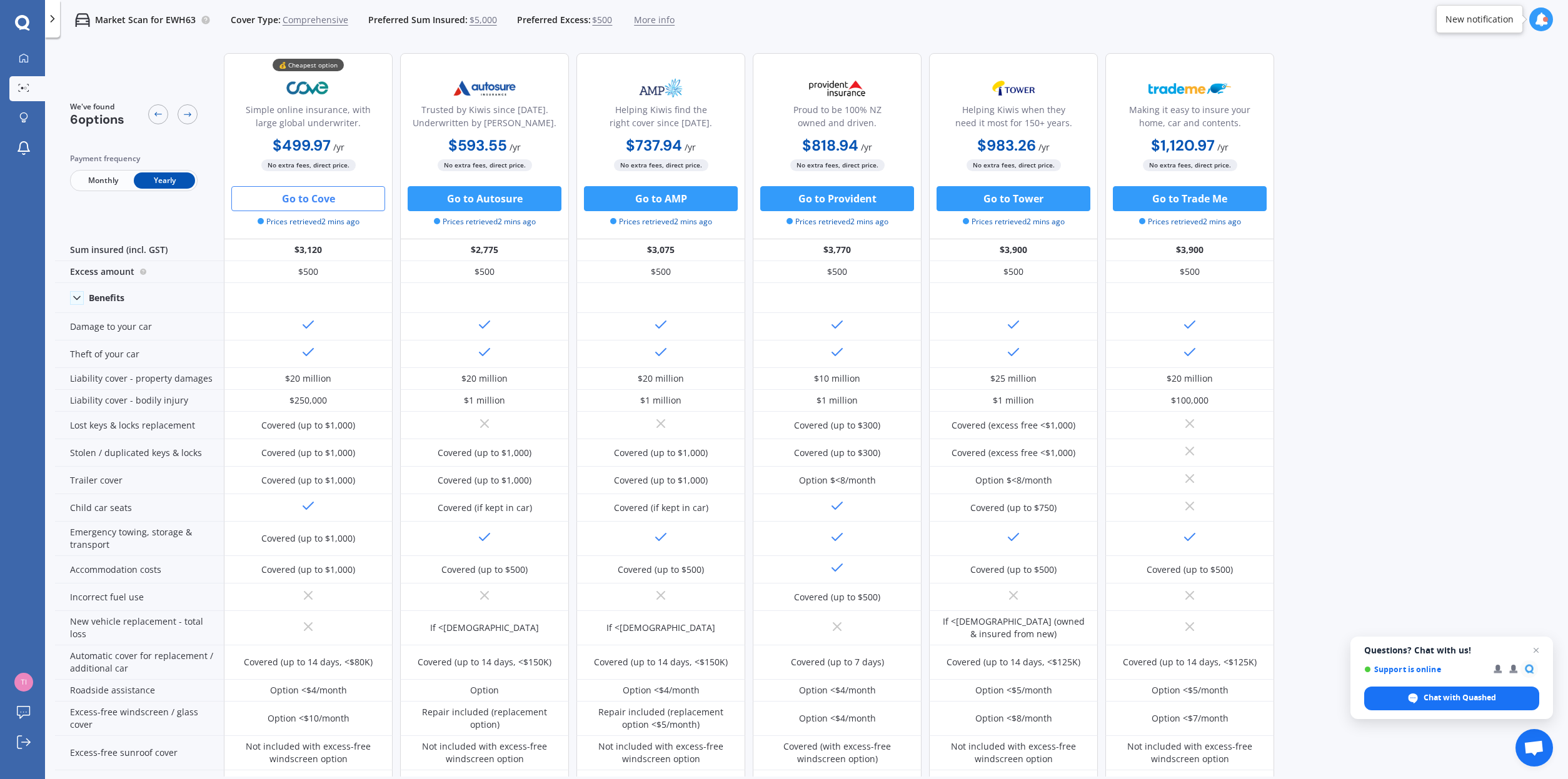
click at [317, 201] on button "Go to Cove" at bounding box center [308, 198] width 154 height 25
